Goal: Information Seeking & Learning: Learn about a topic

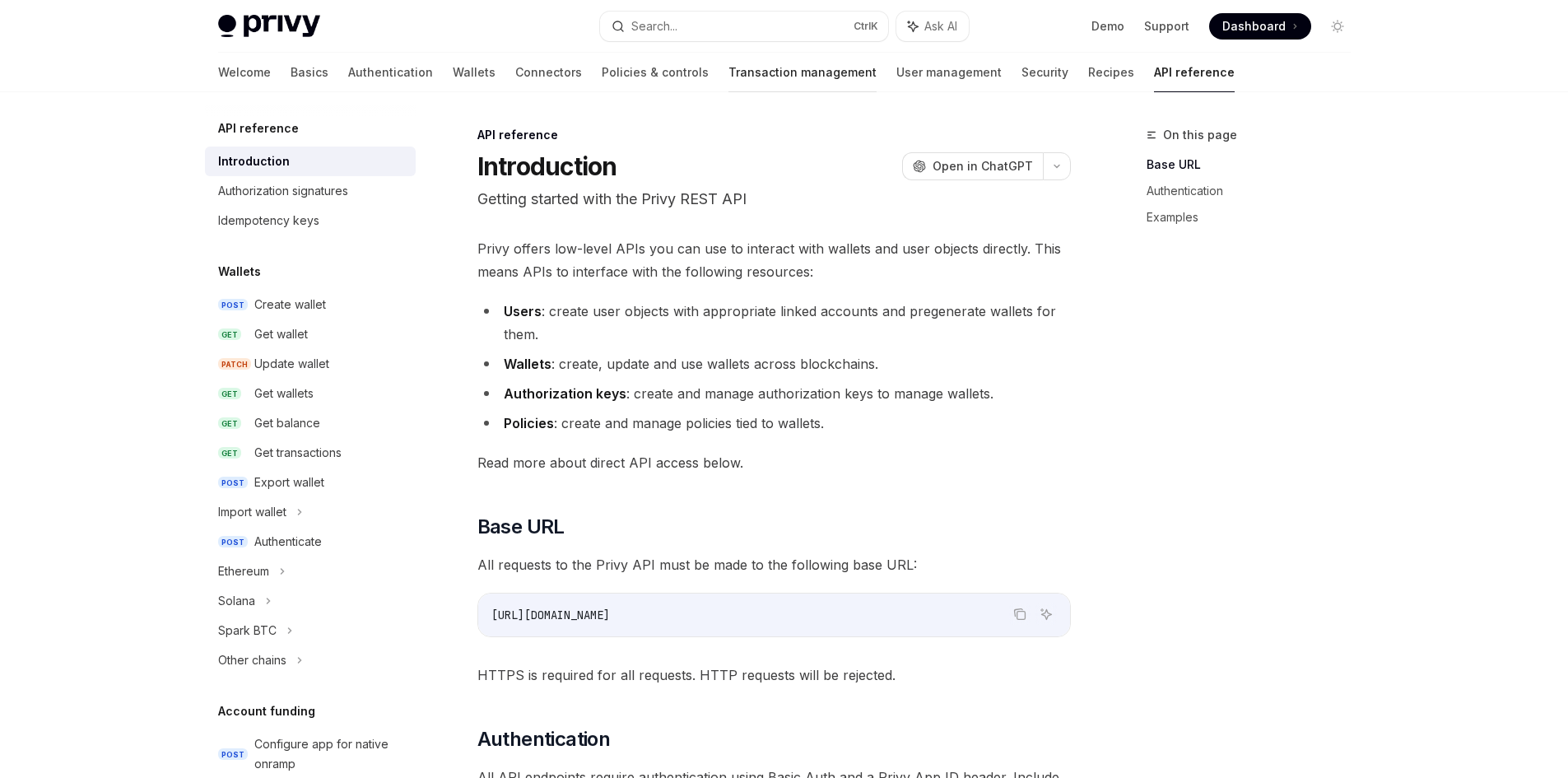
click at [729, 73] on link "Transaction management" at bounding box center [803, 72] width 148 height 39
type textarea "*"
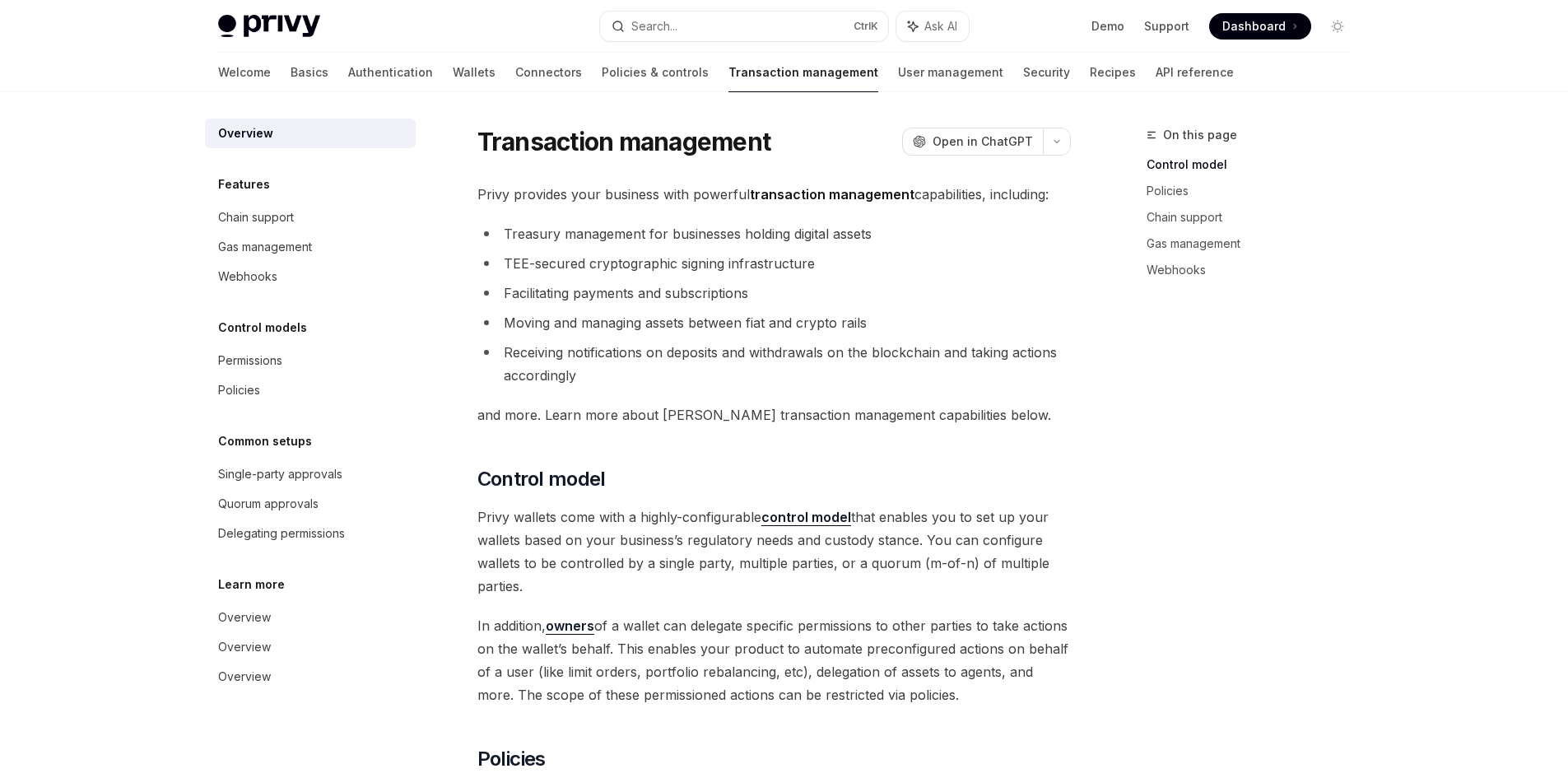
click at [657, 263] on li "TEE-secured cryptographic signing infrastructure" at bounding box center [774, 263] width 594 height 23
click at [496, 290] on li "Facilitating payments and subscriptions" at bounding box center [774, 292] width 594 height 23
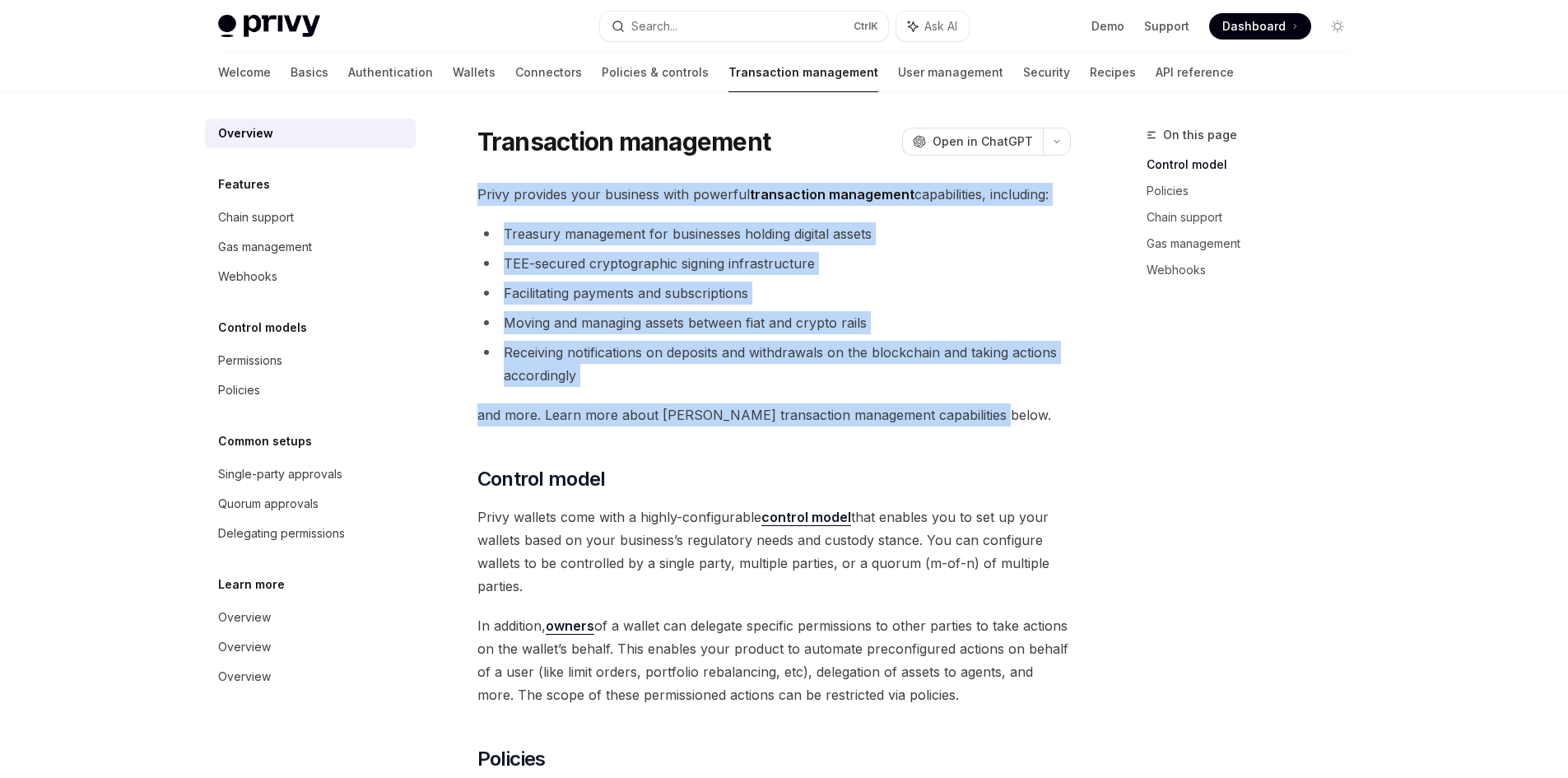
drag, startPoint x: 479, startPoint y: 193, endPoint x: 1029, endPoint y: 407, distance: 590.2
click at [973, 422] on div at bounding box center [973, 422] width 0 height 0
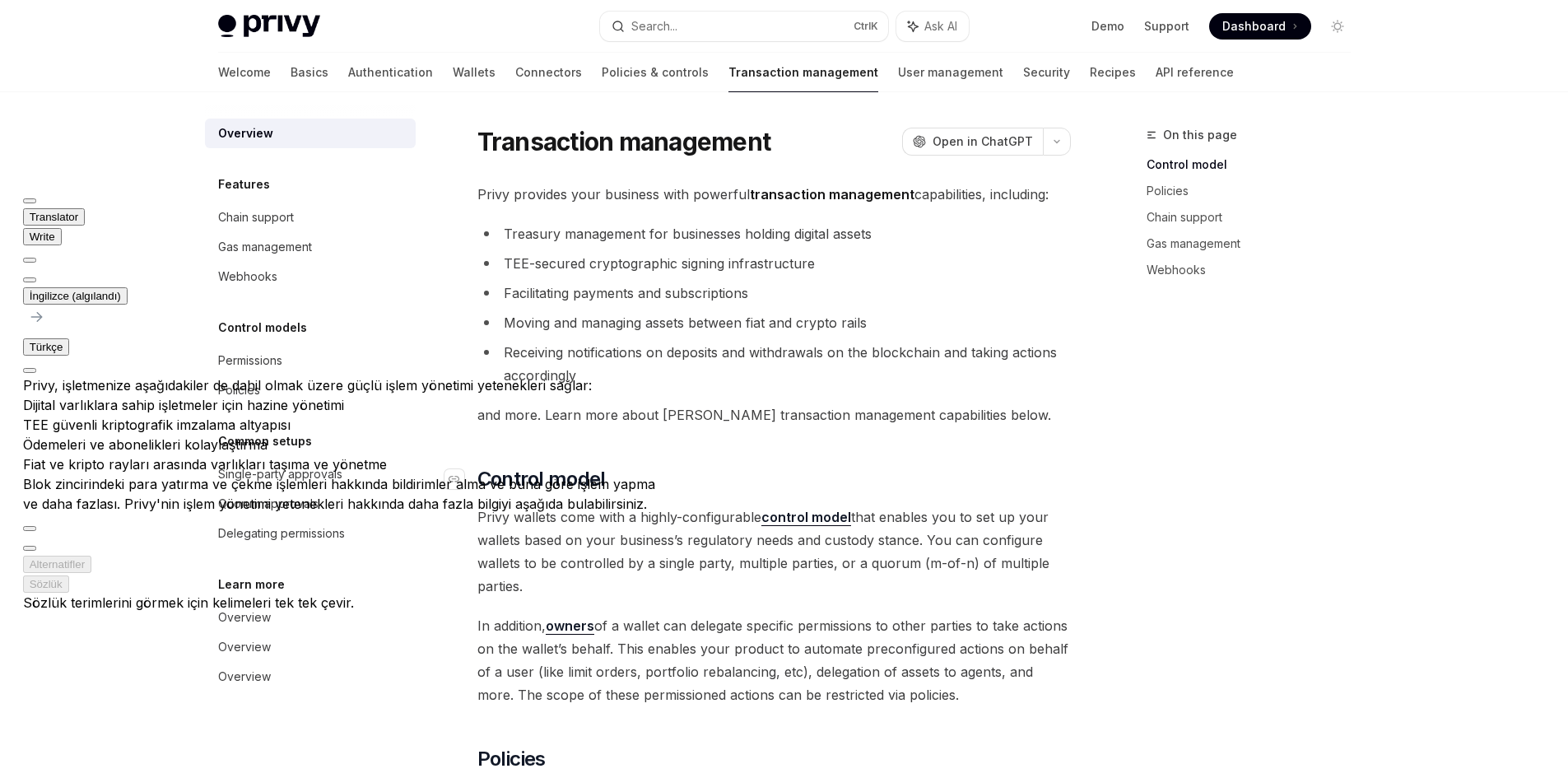
click at [834, 473] on h2 "​ Control model" at bounding box center [774, 478] width 594 height 26
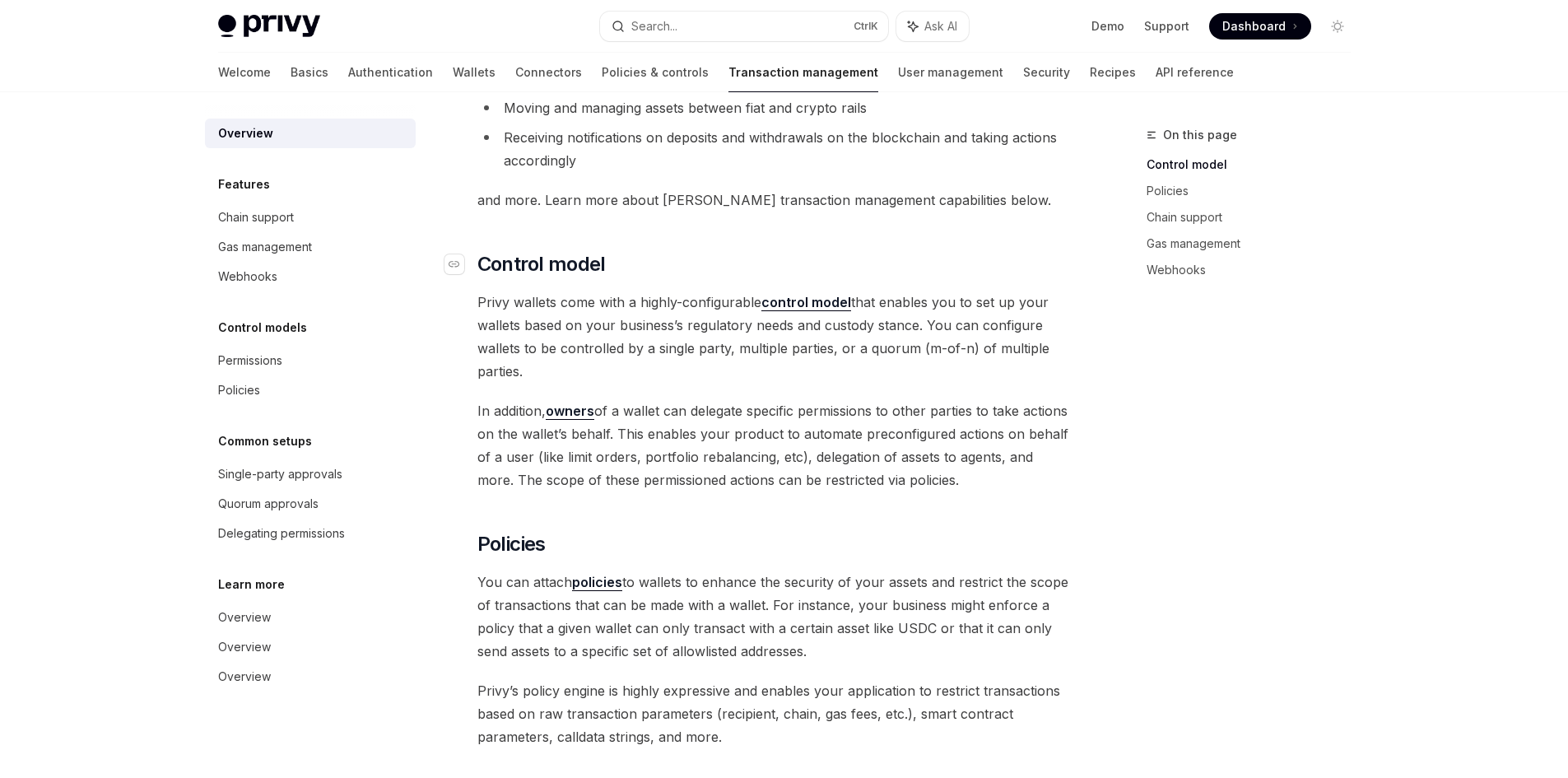
scroll to position [247, 0]
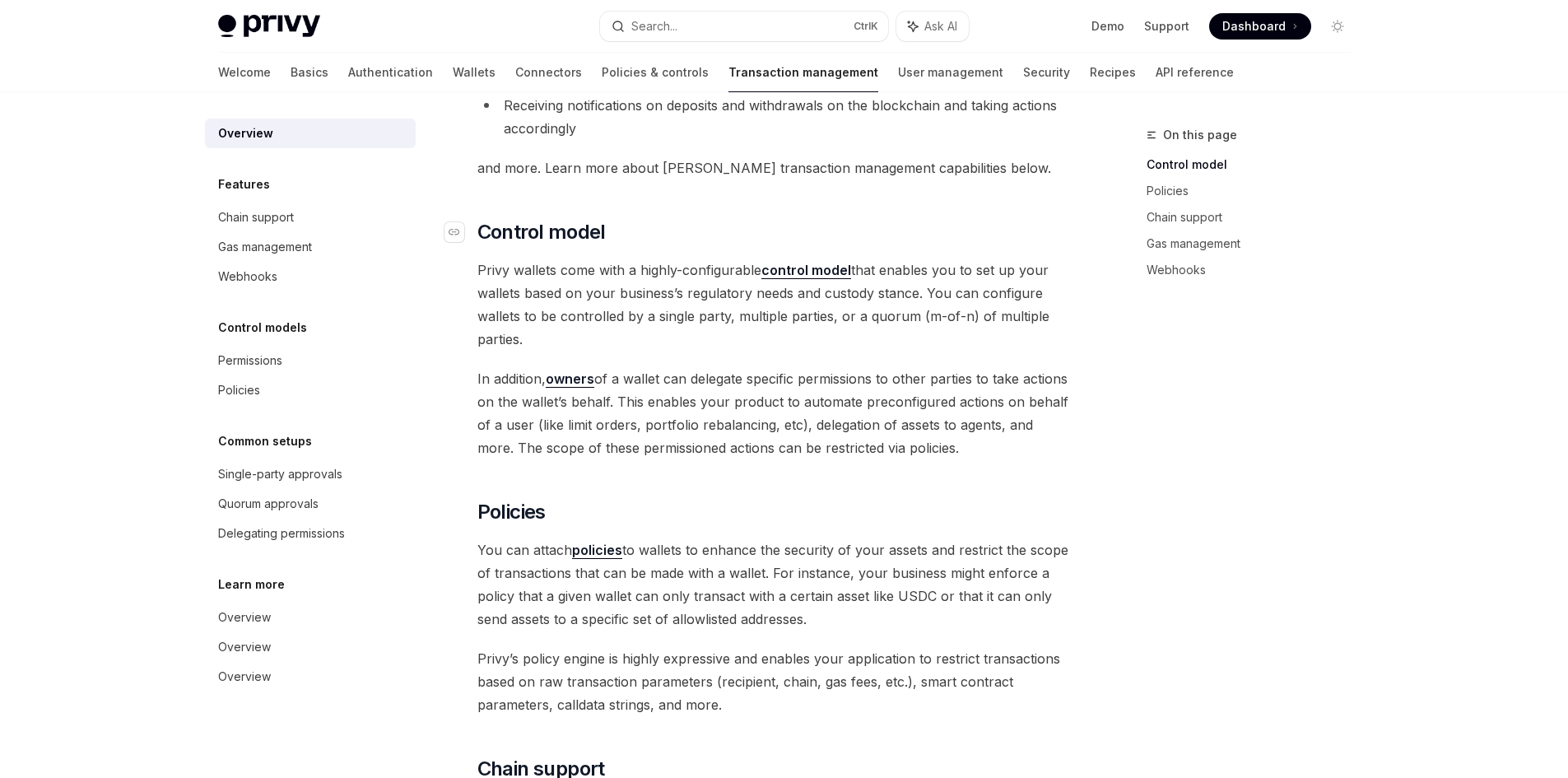
drag, startPoint x: 963, startPoint y: 451, endPoint x: 470, endPoint y: 238, distance: 537.0
click at [444, 194] on div at bounding box center [444, 194] width 0 height 0
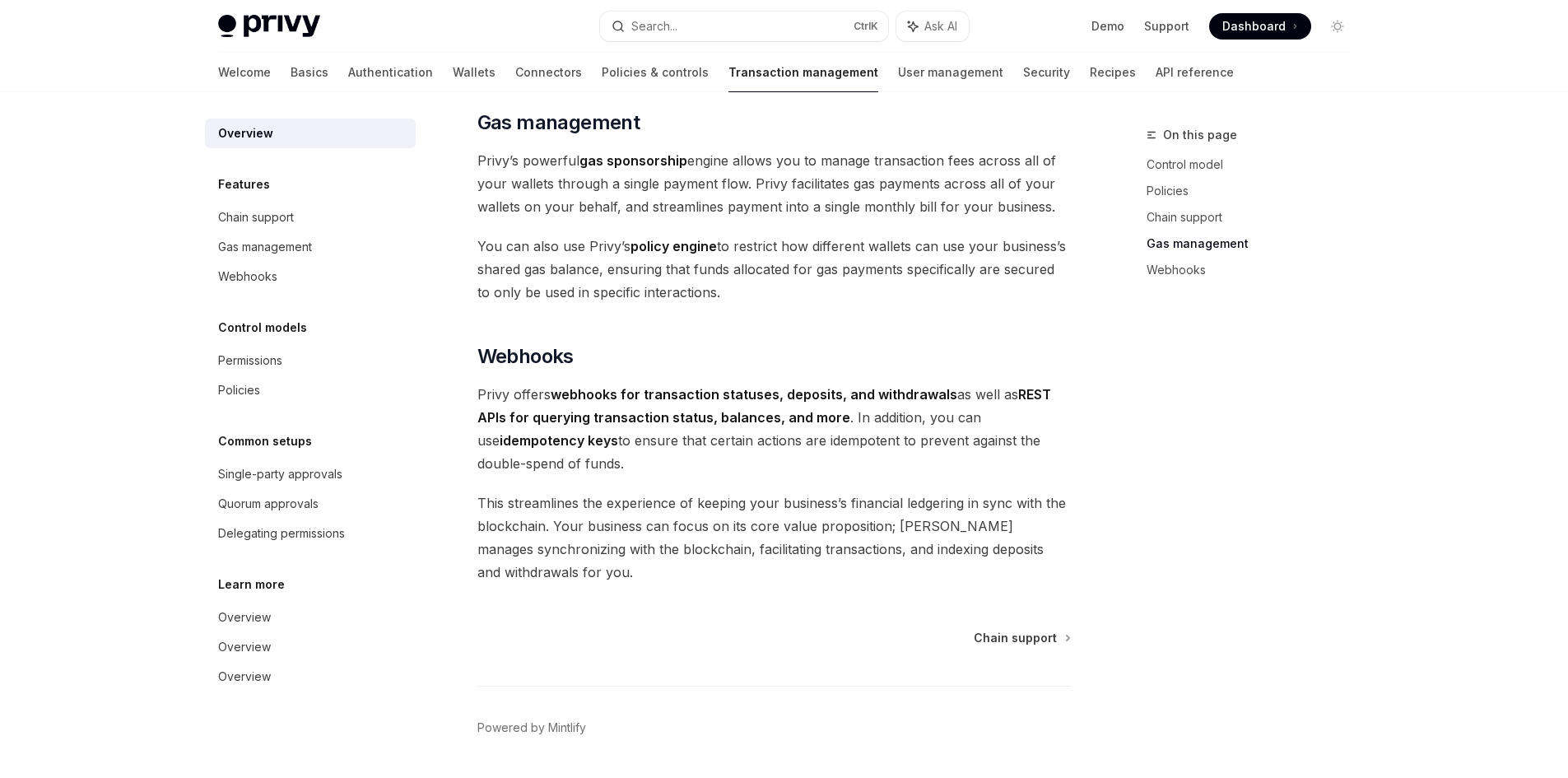
scroll to position [1444, 0]
